Goal: Task Accomplishment & Management: Use online tool/utility

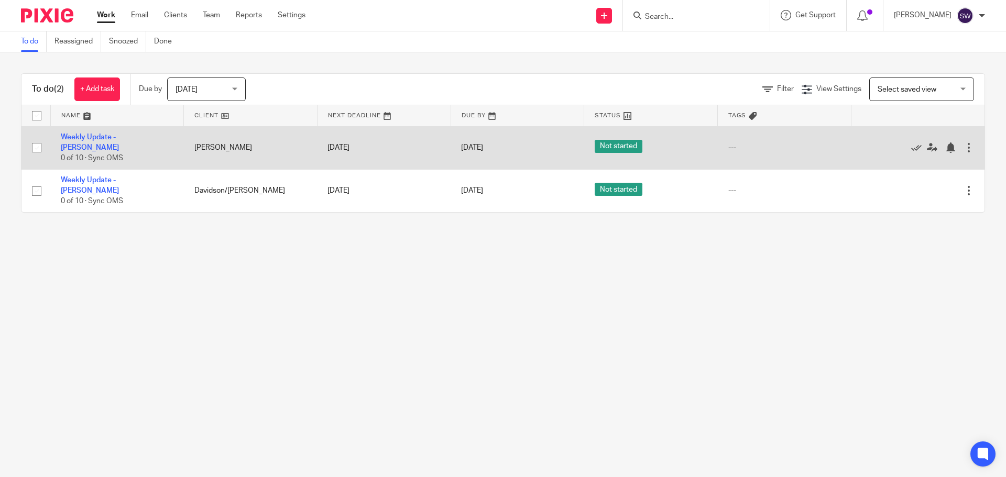
click at [129, 144] on td "Weekly Update - Harry-Glaspie 0 of 10 · Sync OMS" at bounding box center [117, 147] width 134 height 43
click at [119, 142] on link "Weekly Update - [PERSON_NAME]" at bounding box center [90, 143] width 58 height 18
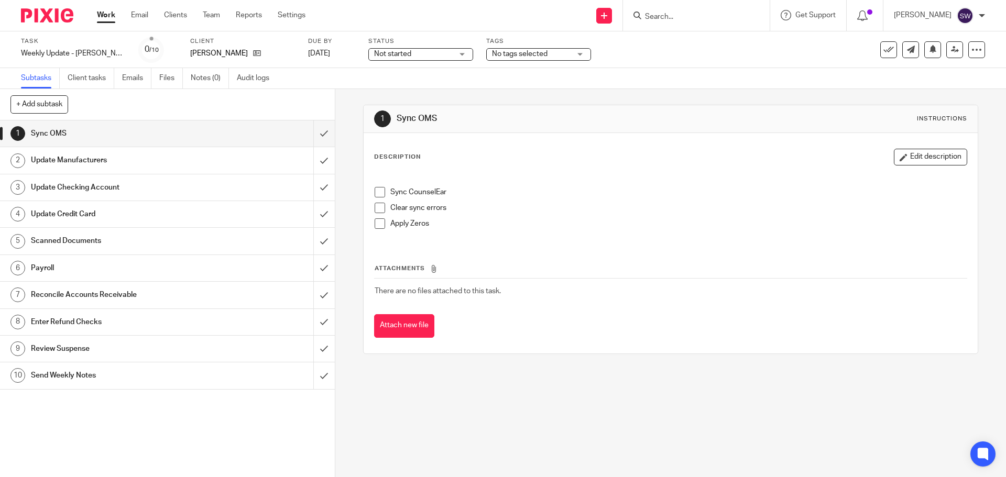
click at [374, 196] on span at bounding box center [379, 192] width 10 height 10
click at [374, 208] on span at bounding box center [379, 208] width 10 height 10
click at [379, 215] on li "Clear sync errors" at bounding box center [669, 211] width 591 height 16
click at [378, 220] on span at bounding box center [379, 223] width 10 height 10
click at [314, 131] on input "submit" at bounding box center [167, 133] width 335 height 26
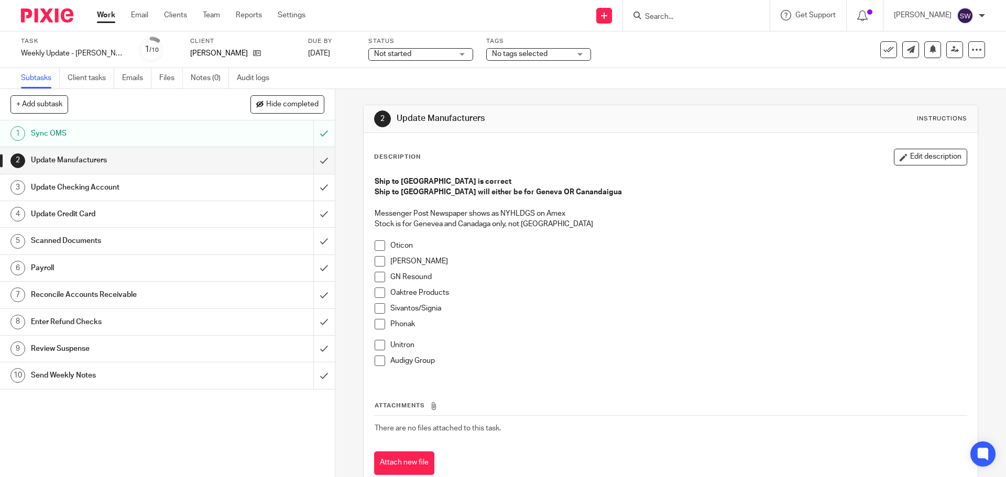
click at [375, 241] on span at bounding box center [379, 245] width 10 height 10
click at [379, 264] on span at bounding box center [379, 261] width 10 height 10
click at [375, 279] on span at bounding box center [379, 277] width 10 height 10
click at [379, 297] on span at bounding box center [379, 293] width 10 height 10
click at [377, 308] on span at bounding box center [379, 308] width 10 height 10
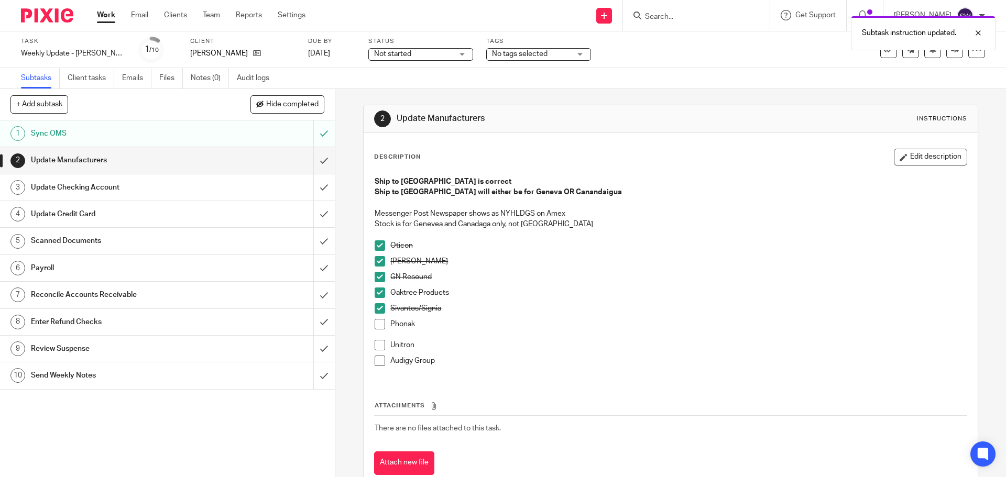
click at [375, 323] on span at bounding box center [379, 324] width 10 height 10
click at [376, 344] on span at bounding box center [379, 345] width 10 height 10
click at [376, 356] on span at bounding box center [379, 361] width 10 height 10
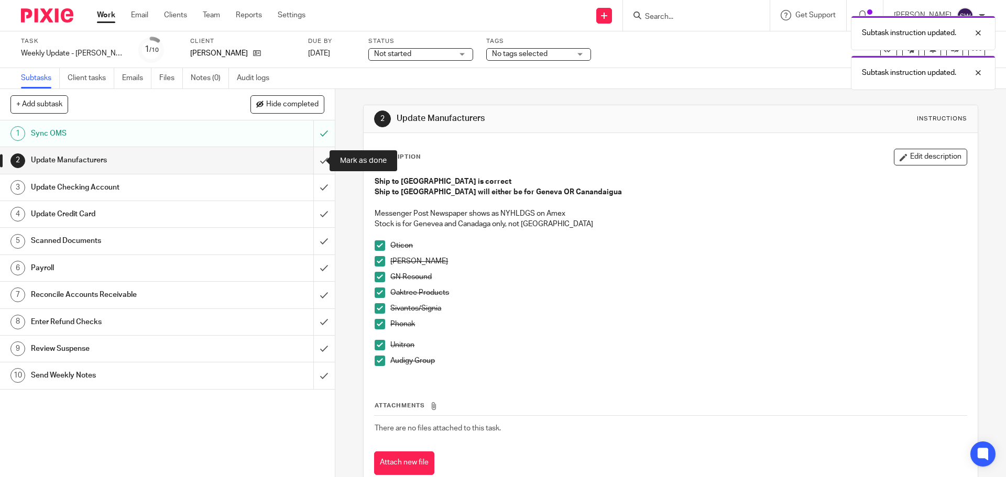
click at [314, 158] on input "submit" at bounding box center [167, 160] width 335 height 26
